Goal: Task Accomplishment & Management: Use online tool/utility

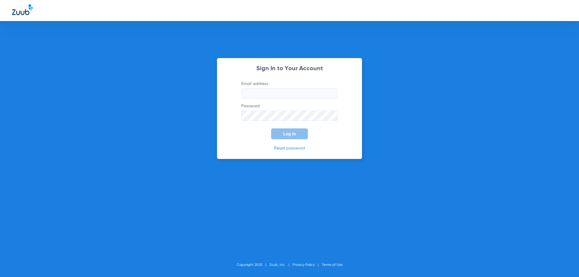
click at [274, 98] on input "Email address" at bounding box center [289, 93] width 97 height 10
click at [267, 94] on input "Email address" at bounding box center [289, 93] width 97 height 10
type input "[EMAIL_ADDRESS][DOMAIN_NAME]"
click at [271, 129] on button "Log In" at bounding box center [289, 134] width 37 height 11
click at [258, 90] on input "Email address" at bounding box center [289, 93] width 97 height 10
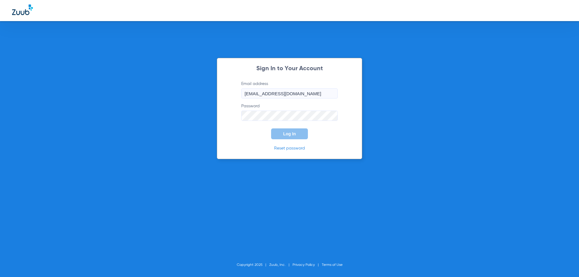
type input "[EMAIL_ADDRESS][DOMAIN_NAME]"
click at [271, 129] on button "Log In" at bounding box center [289, 134] width 37 height 11
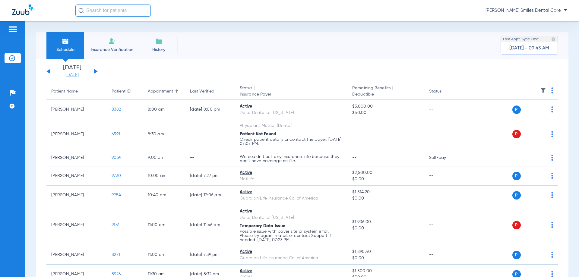
click at [75, 75] on link "[DATE]" at bounding box center [72, 75] width 36 height 6
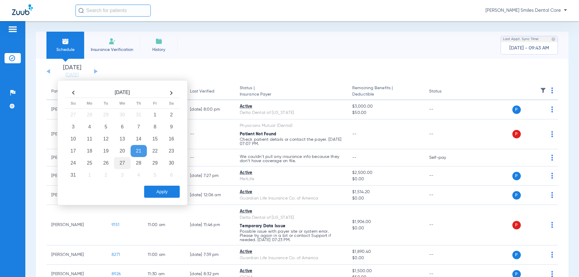
click at [124, 164] on td "27" at bounding box center [122, 163] width 16 height 12
click at [120, 175] on td "3" at bounding box center [122, 175] width 16 height 12
click at [170, 192] on button "Apply" at bounding box center [162, 192] width 36 height 12
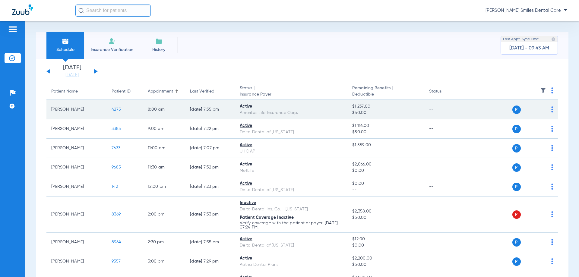
scroll to position [30, 0]
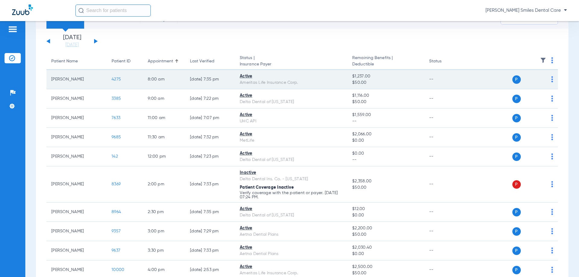
click at [119, 79] on span "4275" at bounding box center [116, 79] width 9 height 4
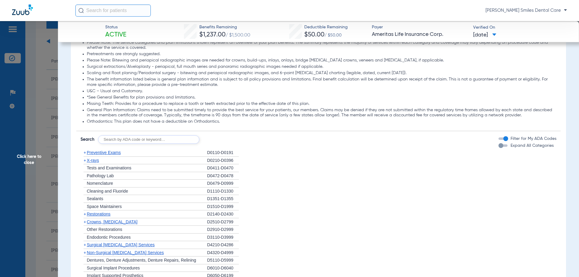
scroll to position [332, 0]
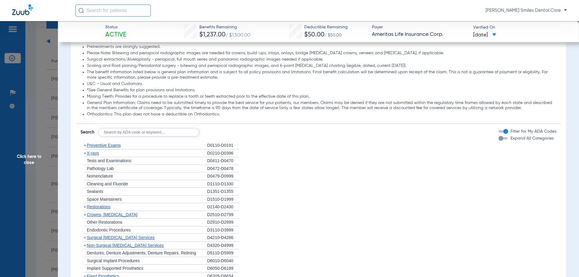
drag, startPoint x: 38, startPoint y: 158, endPoint x: 43, endPoint y: 153, distance: 7.1
click at [38, 158] on span "Click here to close" at bounding box center [29, 159] width 58 height 277
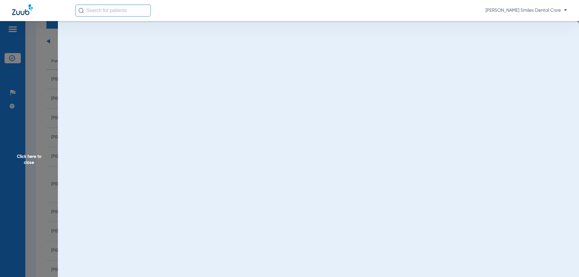
scroll to position [0, 0]
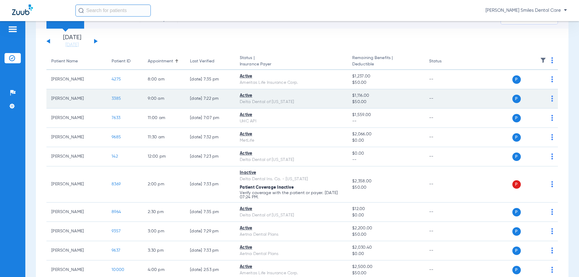
click at [116, 98] on span "3385" at bounding box center [116, 99] width 9 height 4
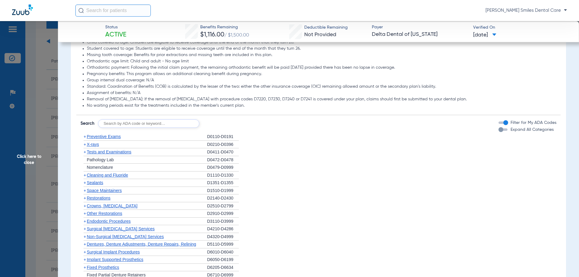
scroll to position [362, 0]
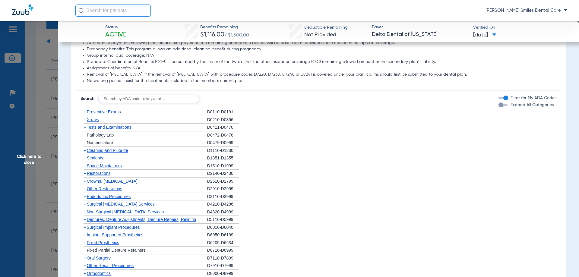
drag, startPoint x: 22, startPoint y: 161, endPoint x: 28, endPoint y: 164, distance: 6.6
click at [22, 161] on span "Click here to close" at bounding box center [29, 159] width 58 height 277
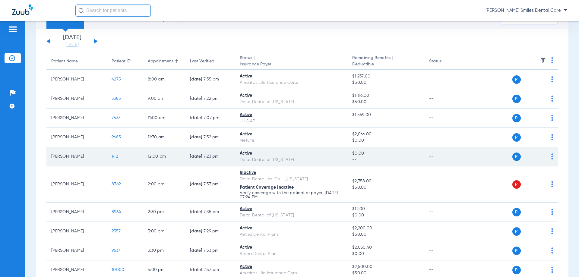
click at [115, 157] on span "142" at bounding box center [115, 156] width 6 height 4
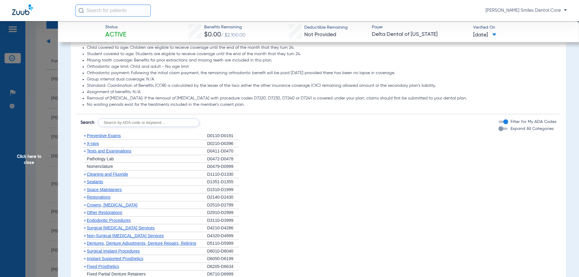
scroll to position [362, 0]
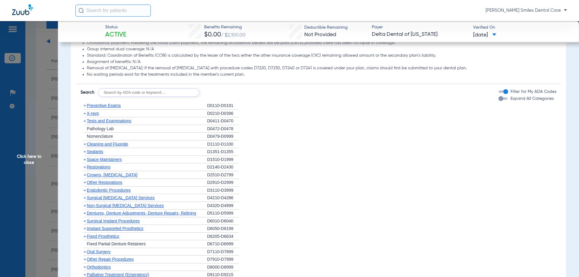
click at [110, 145] on span "Cleaning and Fluoride" at bounding box center [107, 144] width 41 height 5
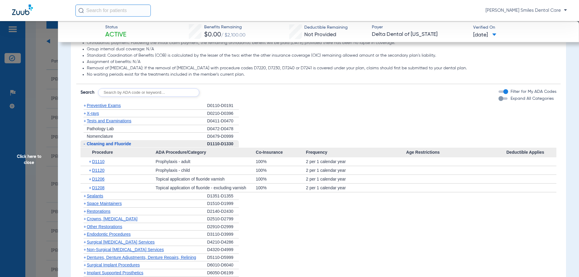
click at [36, 162] on span "Click here to close" at bounding box center [29, 159] width 58 height 277
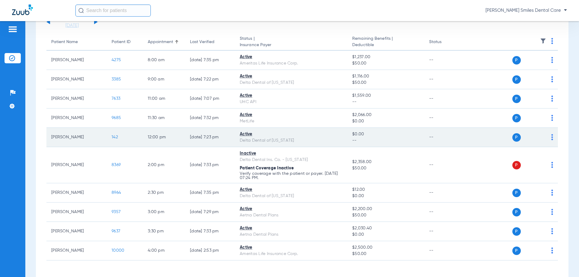
scroll to position [60, 0]
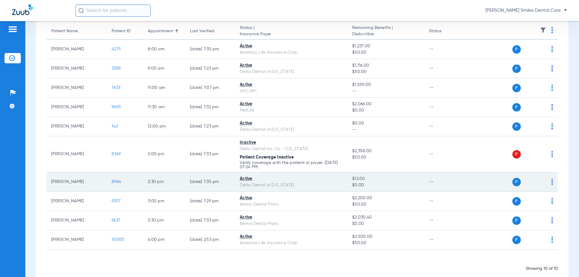
click at [119, 182] on span "8964" at bounding box center [116, 182] width 9 height 4
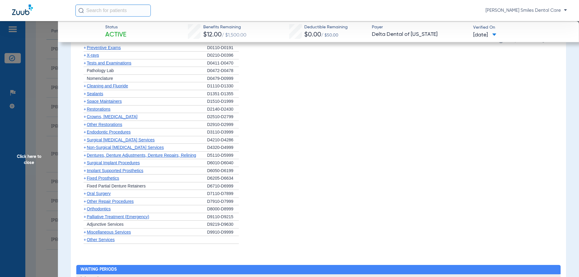
scroll to position [453, 0]
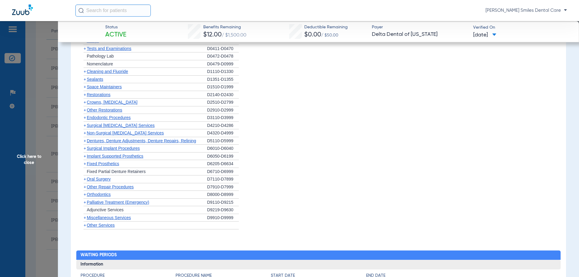
click at [110, 187] on span "Other Repair Procedures" at bounding box center [110, 187] width 47 height 5
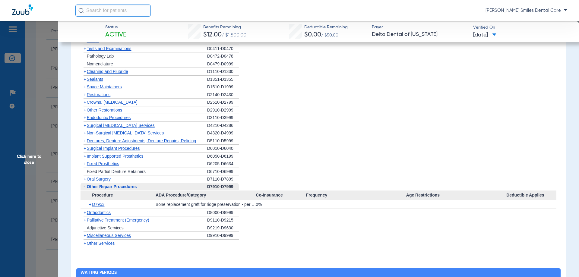
click at [31, 160] on span "Click here to close" at bounding box center [29, 159] width 58 height 277
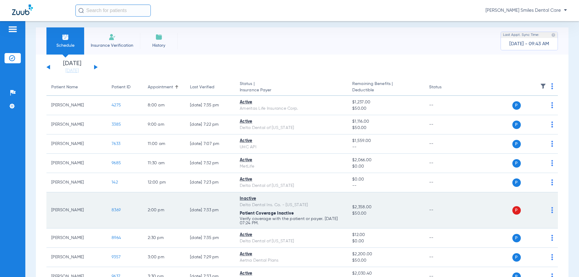
scroll to position [0, 0]
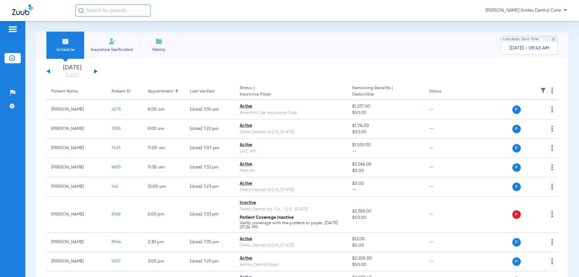
click at [97, 71] on button at bounding box center [96, 71] width 4 height 5
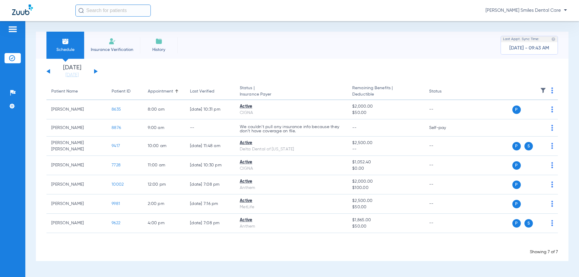
drag, startPoint x: 291, startPoint y: 64, endPoint x: 273, endPoint y: 52, distance: 21.5
click at [291, 64] on div "[DATE] [DATE] [DATE] [DATE] [DATE] [DATE] [DATE] [DATE] [DATE] [DATE] [DATE] [D…" at bounding box center [302, 160] width 533 height 202
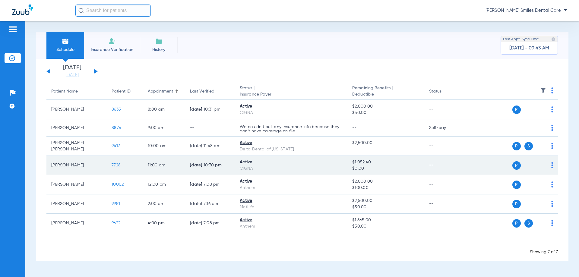
click at [116, 165] on span "7728" at bounding box center [116, 165] width 9 height 4
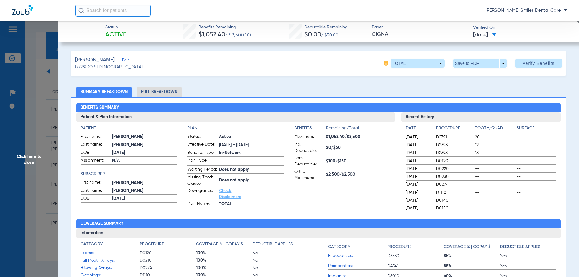
click at [143, 94] on li "Full Breakdown" at bounding box center [159, 92] width 45 height 11
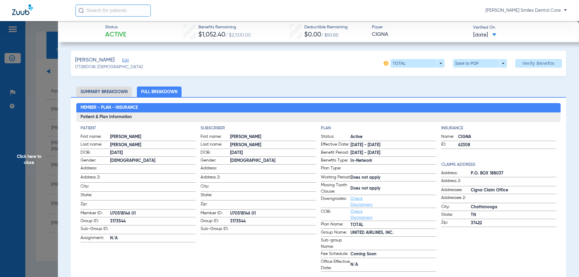
click at [116, 94] on li "Summary Breakdown" at bounding box center [104, 92] width 56 height 11
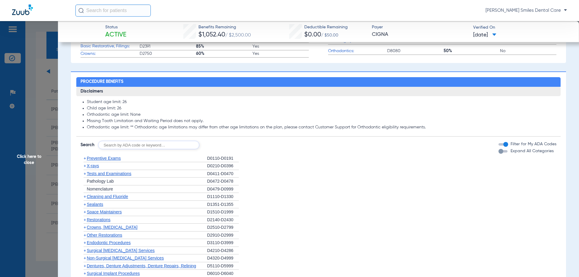
scroll to position [302, 0]
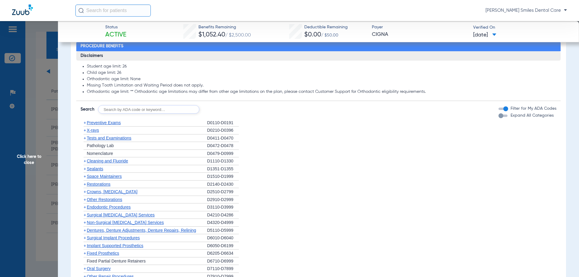
click at [118, 162] on span "Cleaning and Fluoride" at bounding box center [107, 161] width 41 height 5
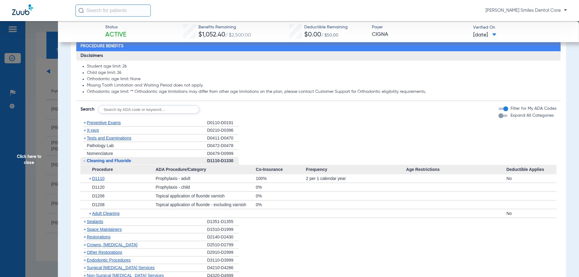
click at [34, 159] on span "Click here to close" at bounding box center [29, 159] width 58 height 277
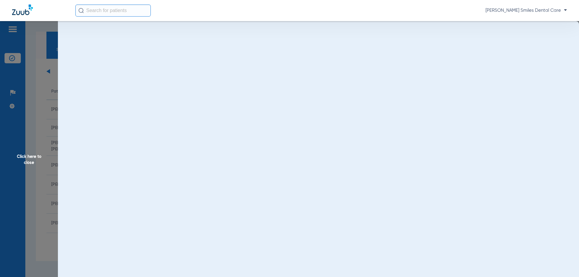
scroll to position [0, 0]
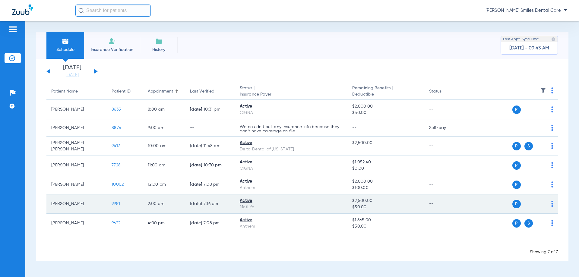
click at [114, 204] on span "9981" at bounding box center [116, 204] width 8 height 4
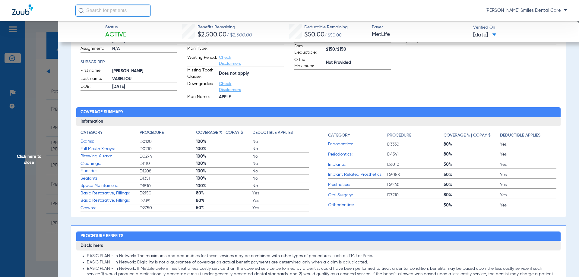
scroll to position [121, 0]
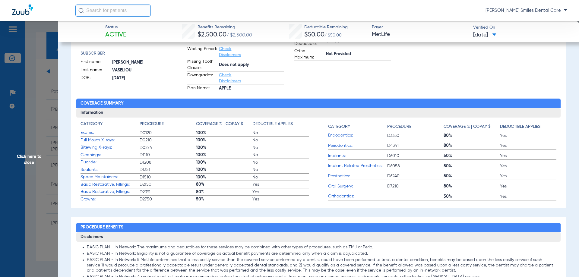
click at [30, 158] on span "Click here to close" at bounding box center [29, 159] width 58 height 277
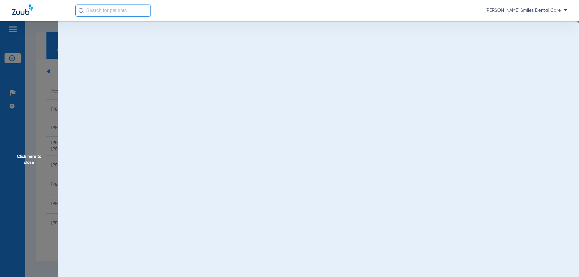
scroll to position [0, 0]
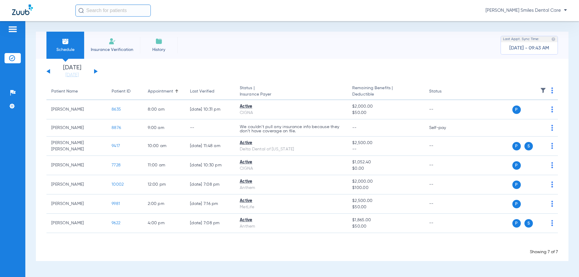
drag, startPoint x: 239, startPoint y: 18, endPoint x: 236, endPoint y: 16, distance: 3.7
click at [239, 18] on div "[PERSON_NAME] Smiles Dental Care" at bounding box center [289, 10] width 579 height 21
